Goal: Information Seeking & Learning: Check status

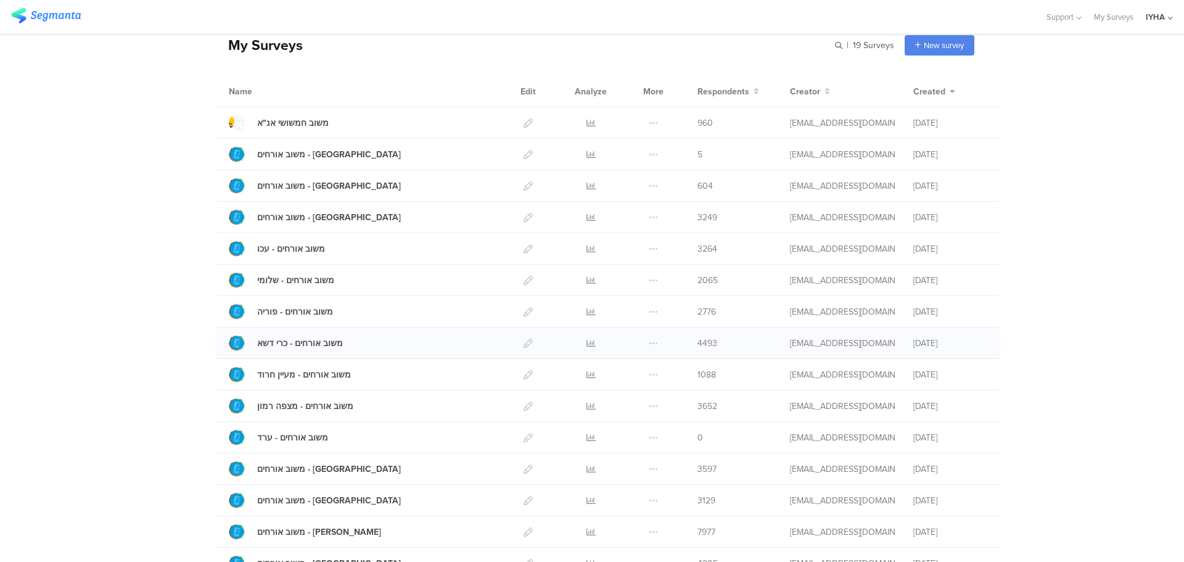
scroll to position [123, 0]
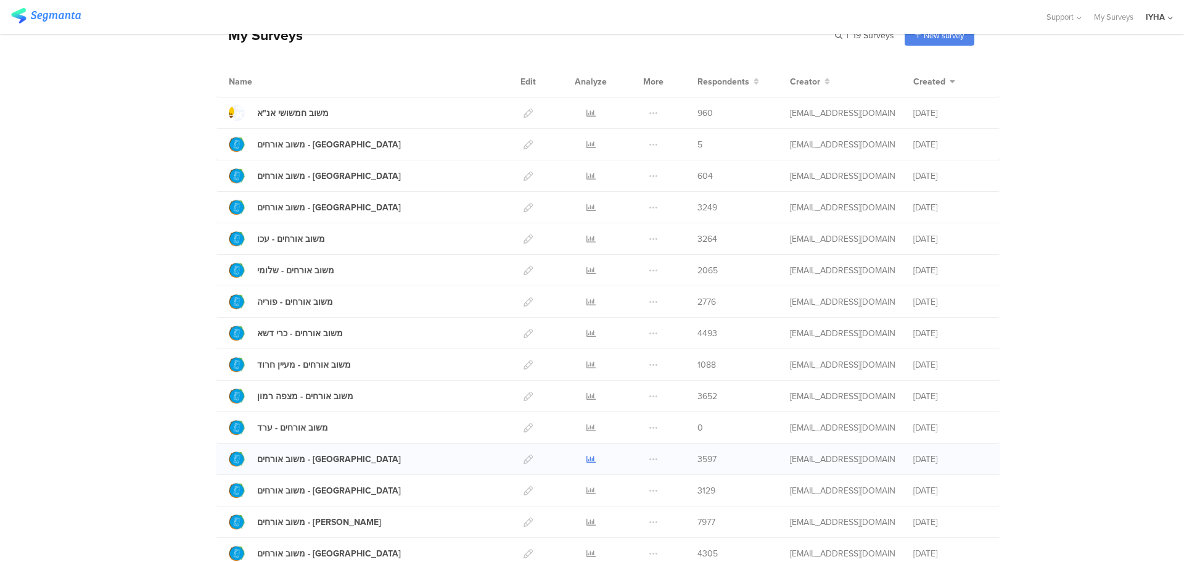
click at [586, 459] on icon at bounding box center [590, 458] width 9 height 9
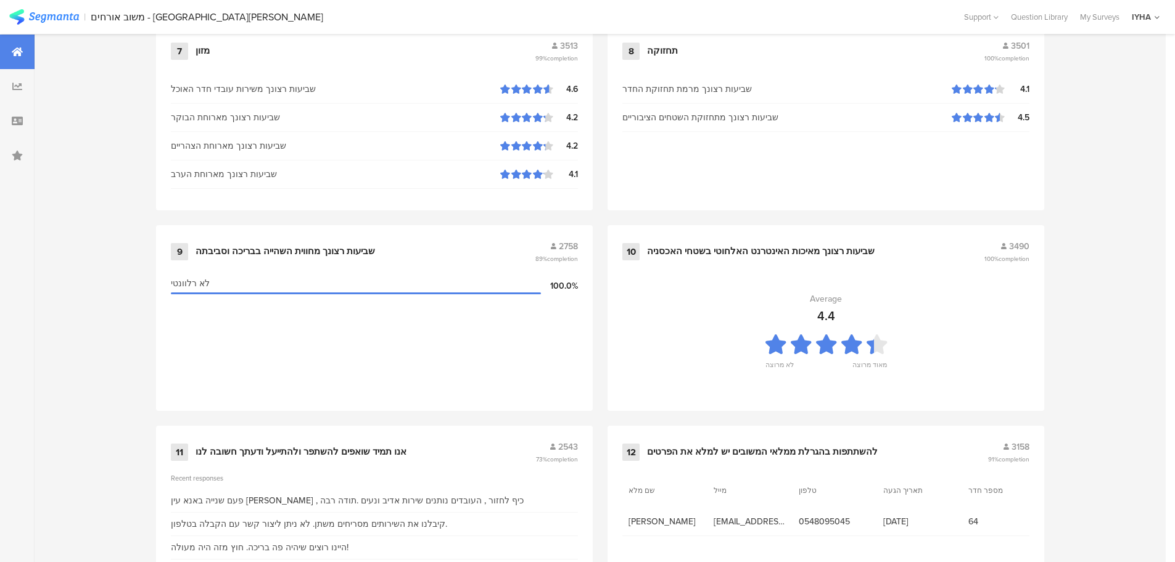
scroll to position [1247, 0]
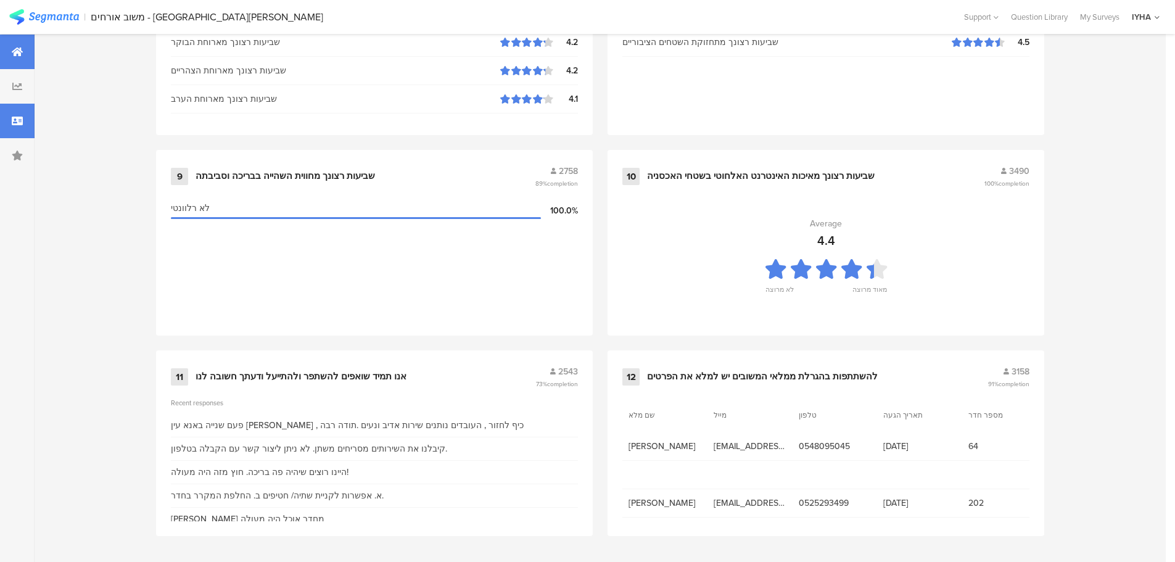
click at [18, 118] on icon at bounding box center [17, 121] width 11 height 10
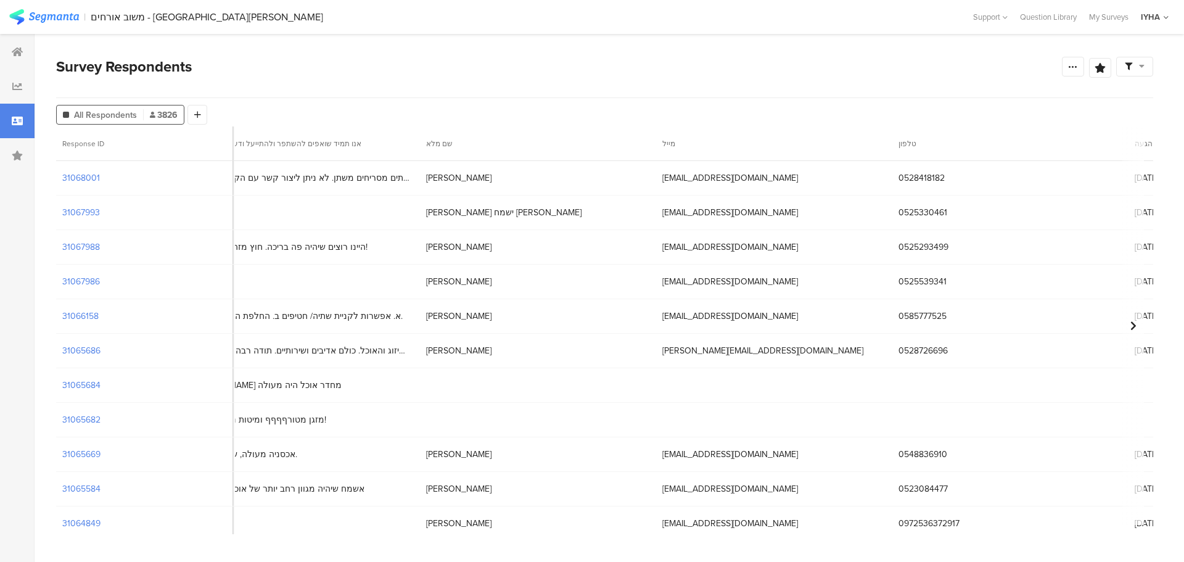
scroll to position [1752, 3975]
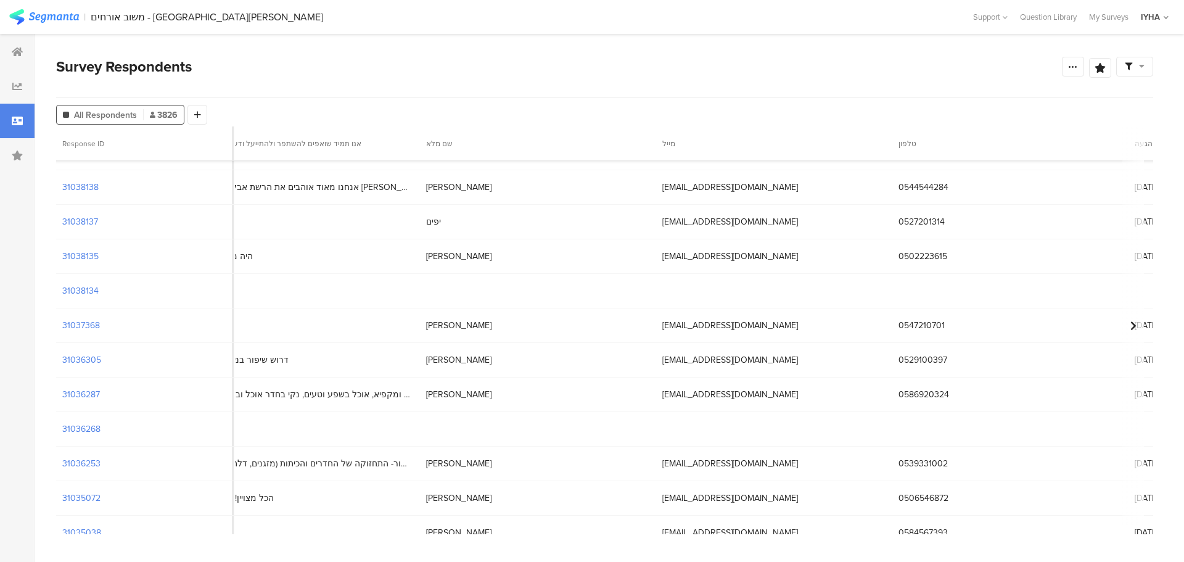
click at [892, 334] on div "0547210701" at bounding box center [1010, 325] width 236 height 25
click at [426, 329] on span "[PERSON_NAME]" at bounding box center [458, 325] width 65 height 13
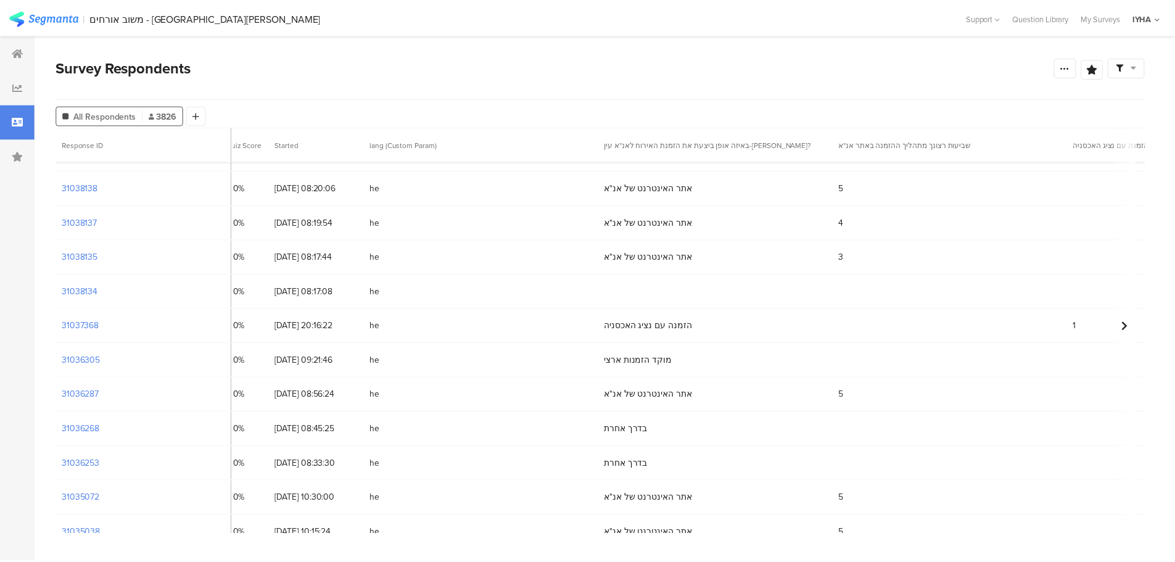
scroll to position [1752, 0]
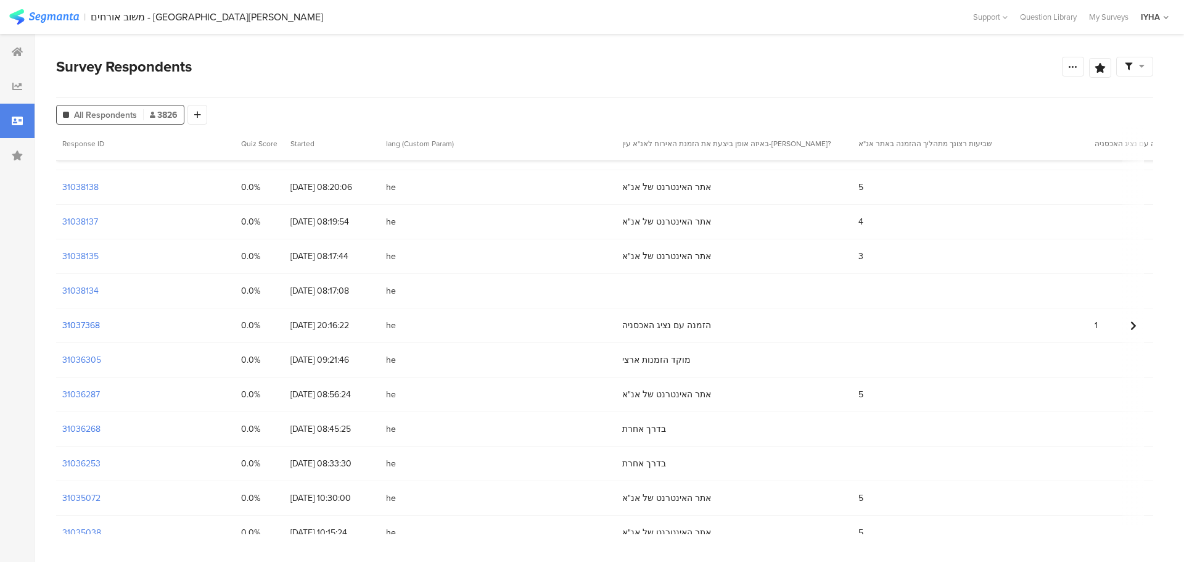
click at [87, 323] on section "31037368" at bounding box center [81, 325] width 38 height 13
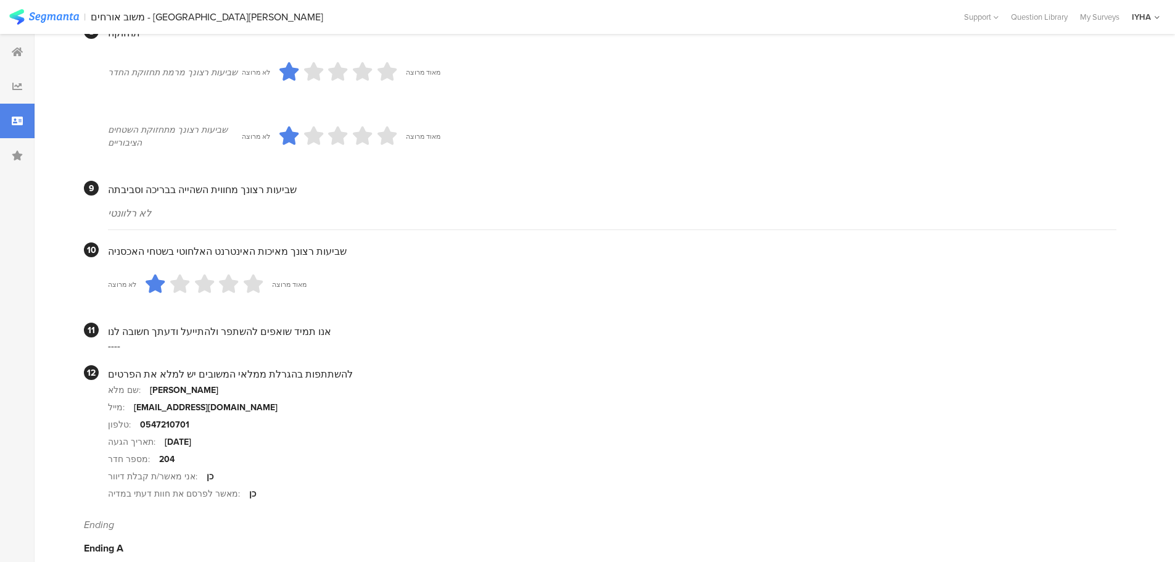
scroll to position [1066, 0]
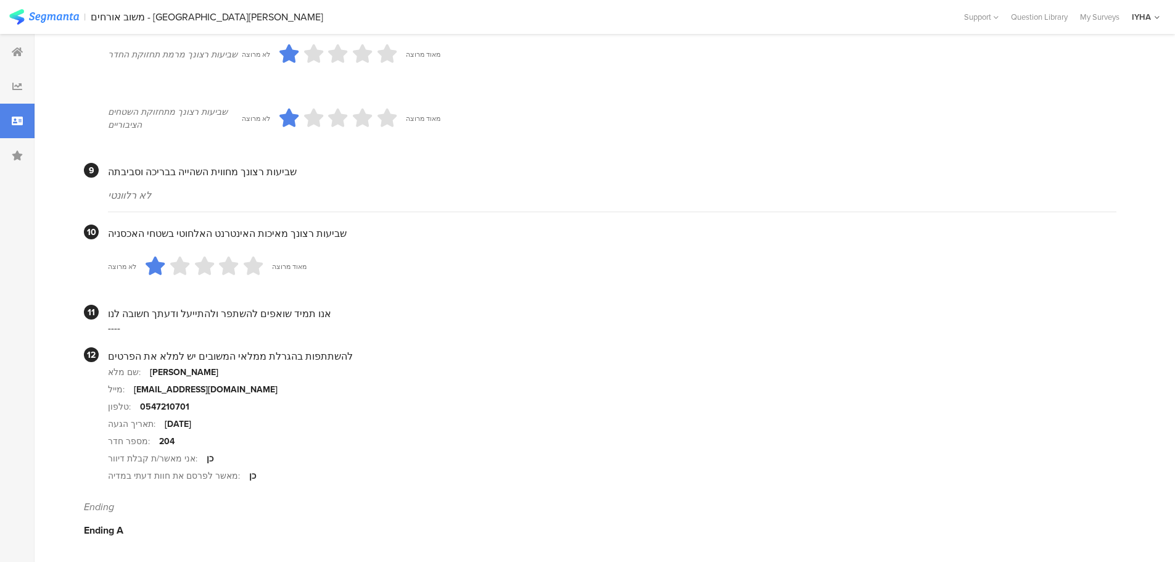
drag, startPoint x: 159, startPoint y: 422, endPoint x: 223, endPoint y: 425, distance: 64.2
click at [223, 425] on section "תאריך הגעה: [DATE]" at bounding box center [612, 423] width 1008 height 17
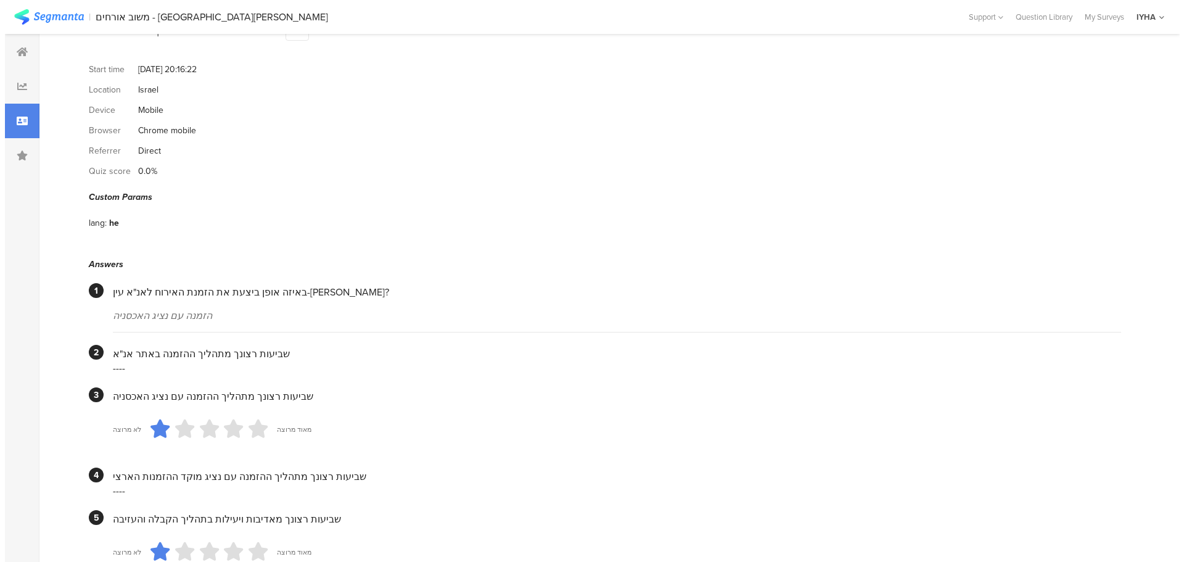
scroll to position [0, 0]
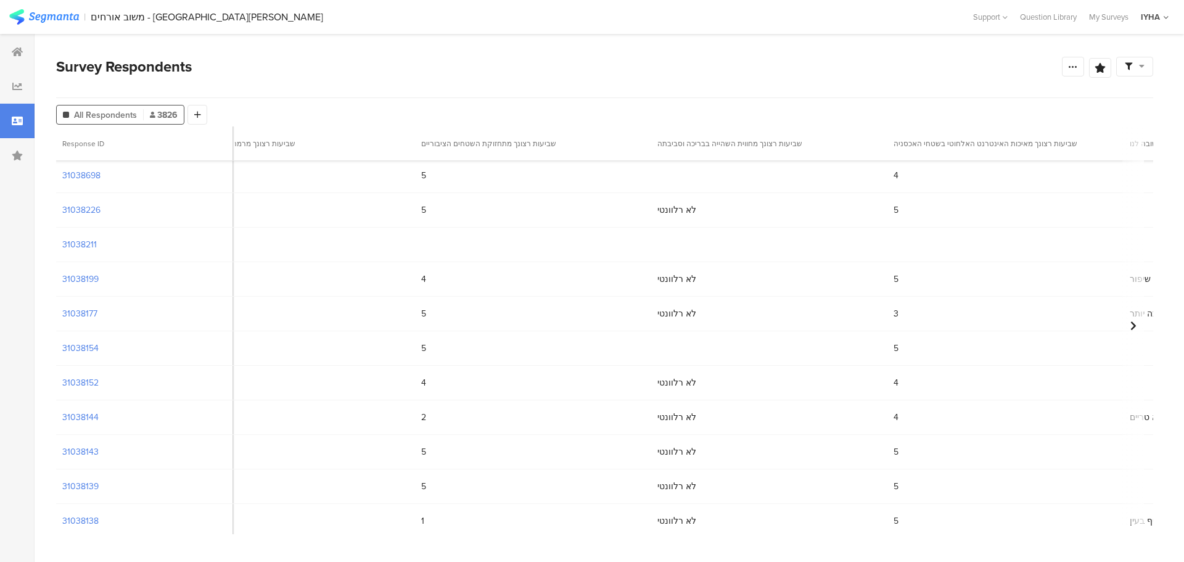
scroll to position [1480, 3035]
